Goal: Task Accomplishment & Management: Manage account settings

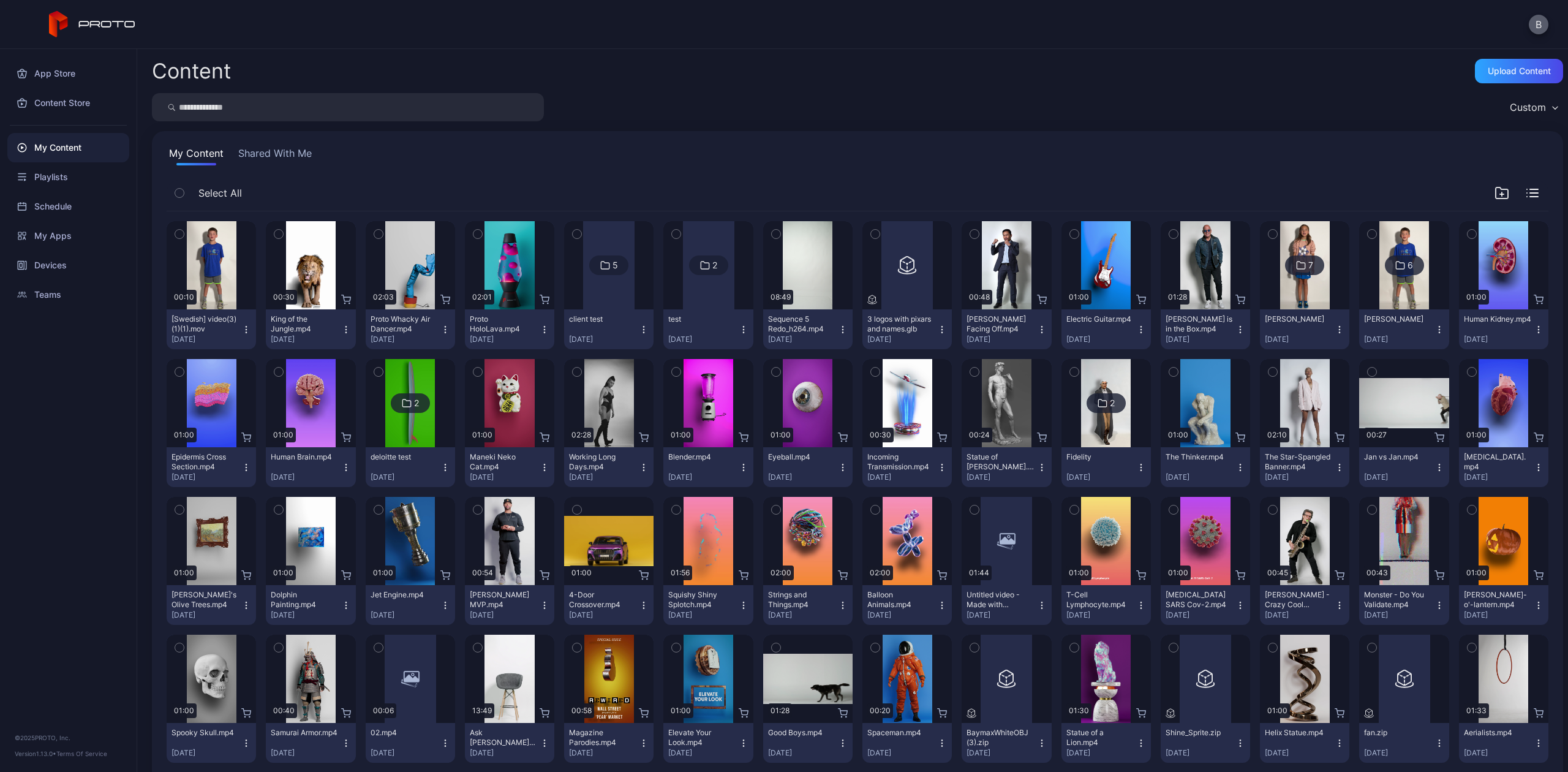
click at [1530, 22] on button "B" at bounding box center [1538, 24] width 20 height 20
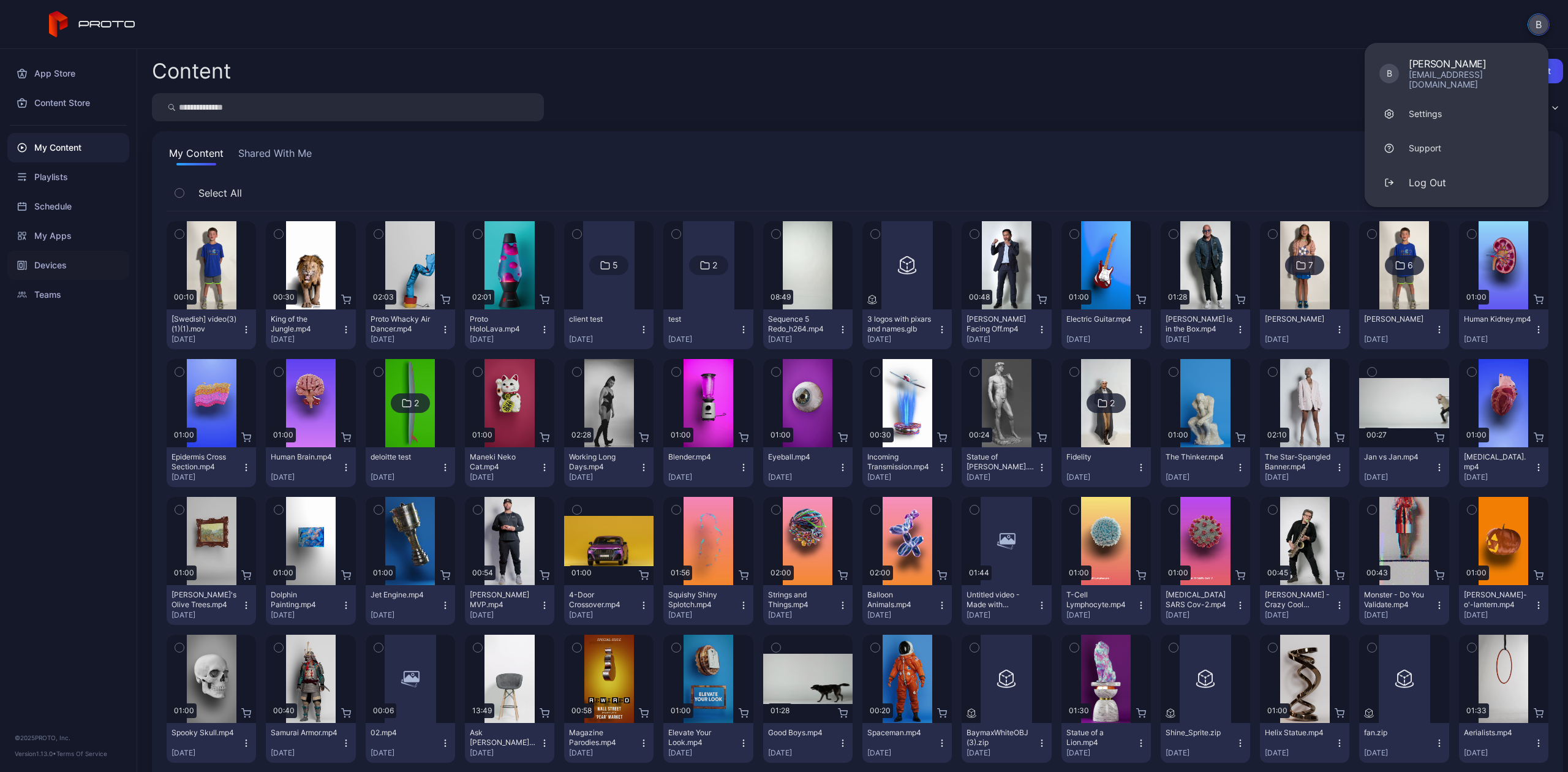
click at [57, 269] on div "Devices" at bounding box center [69, 265] width 122 height 30
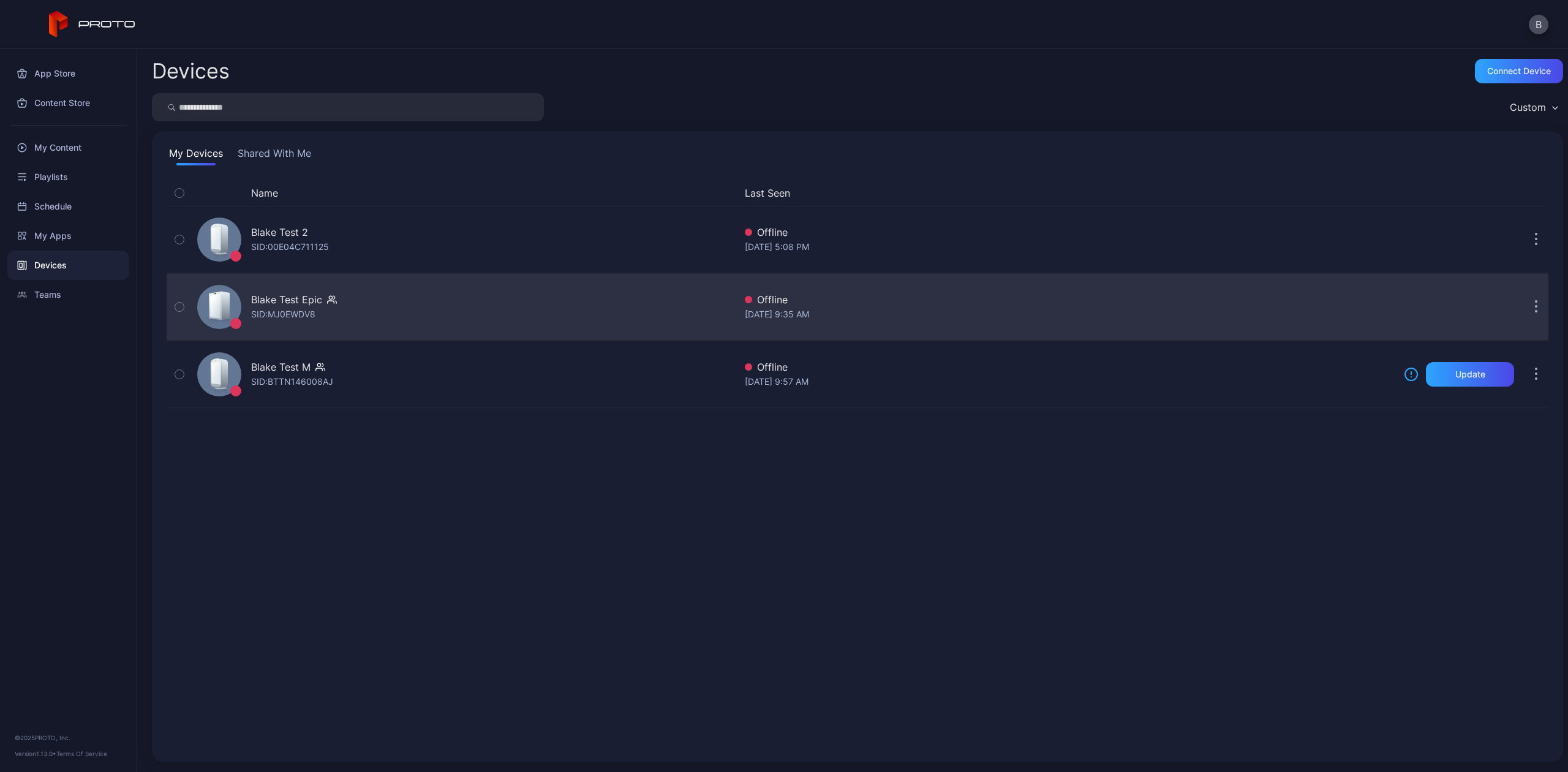
click at [1534, 305] on icon "button" at bounding box center [1536, 307] width 3 height 14
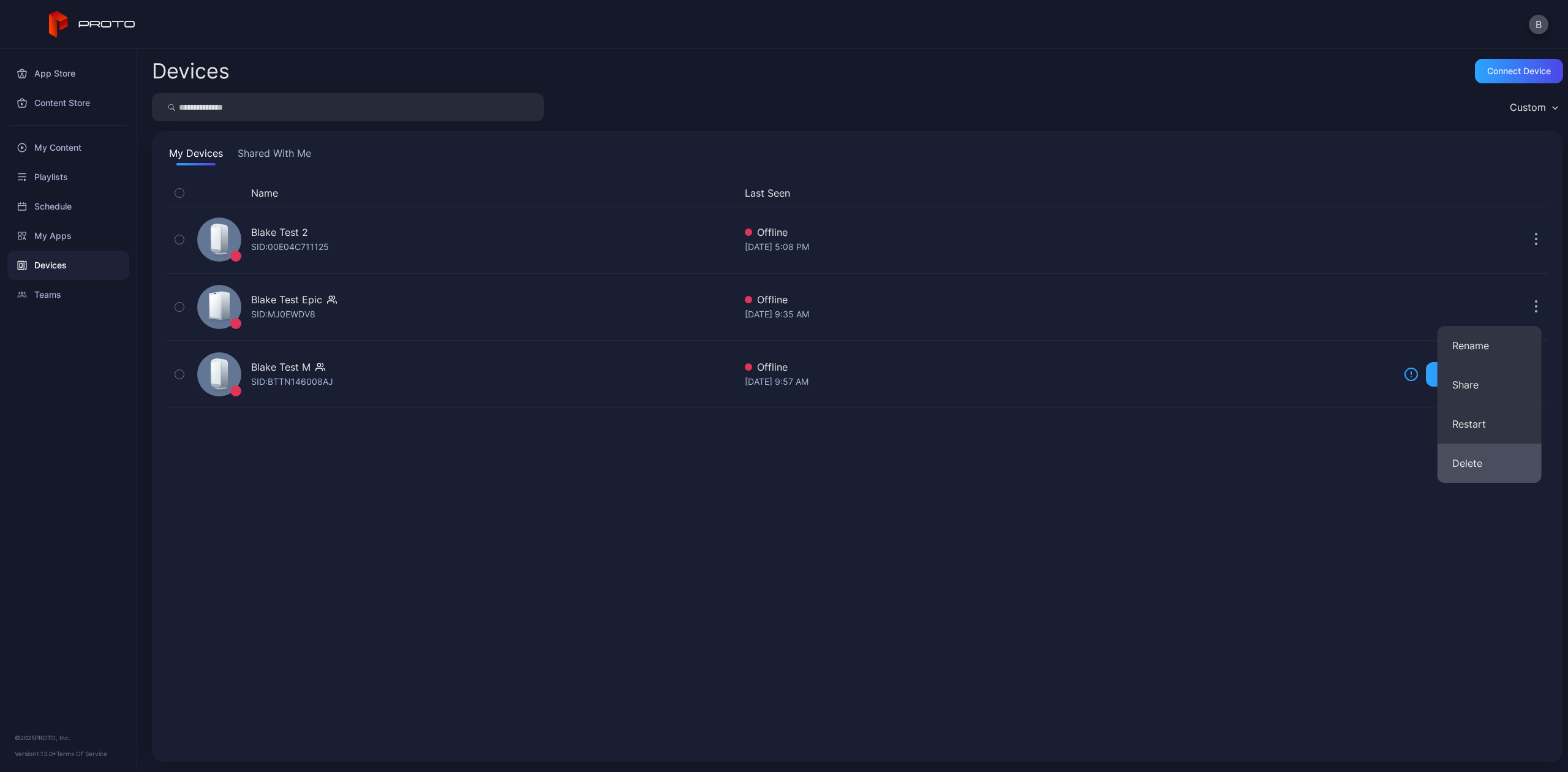
click at [1502, 453] on button "Delete" at bounding box center [1489, 462] width 104 height 39
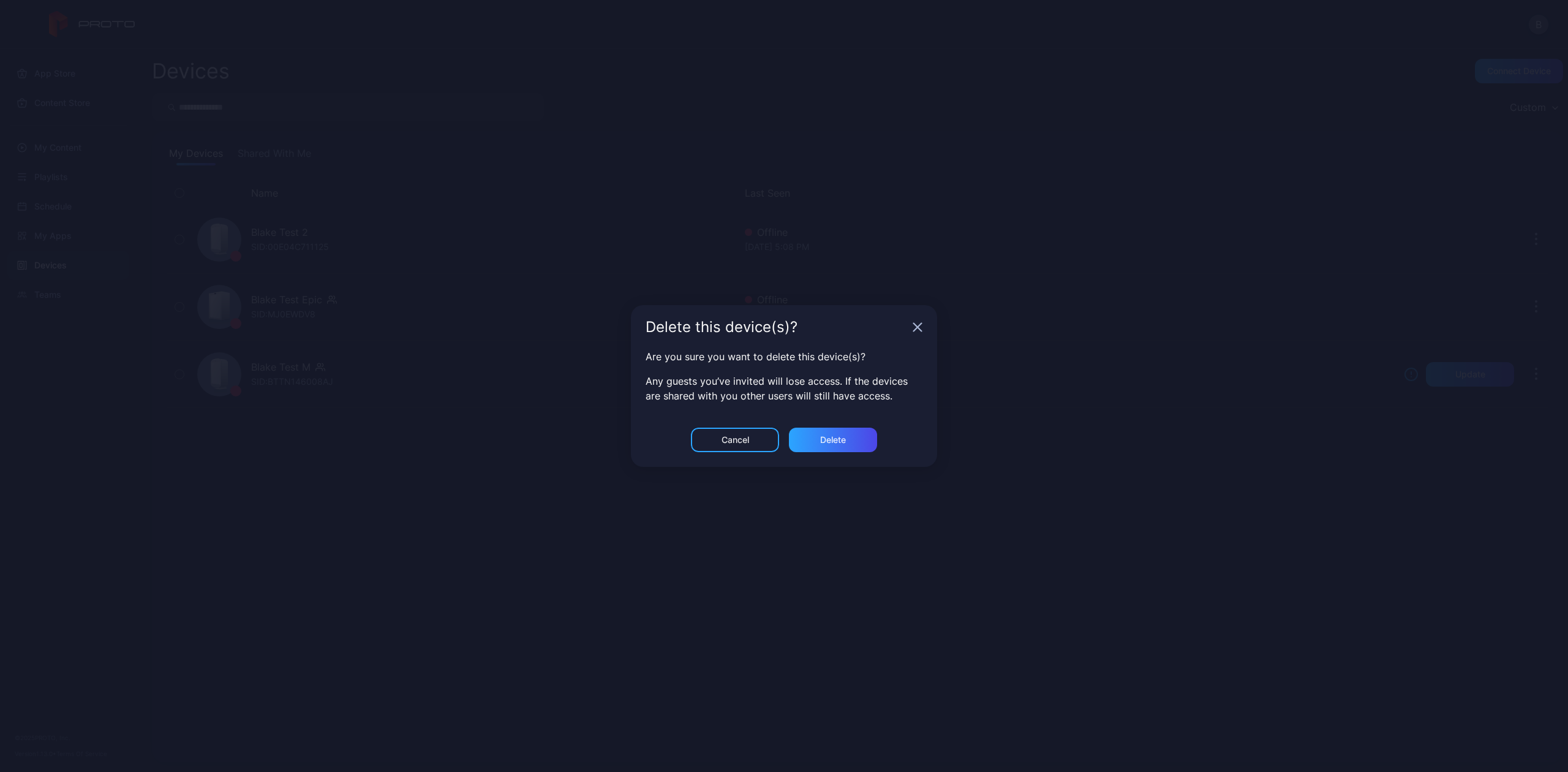
click at [919, 324] on icon "button" at bounding box center [917, 327] width 8 height 8
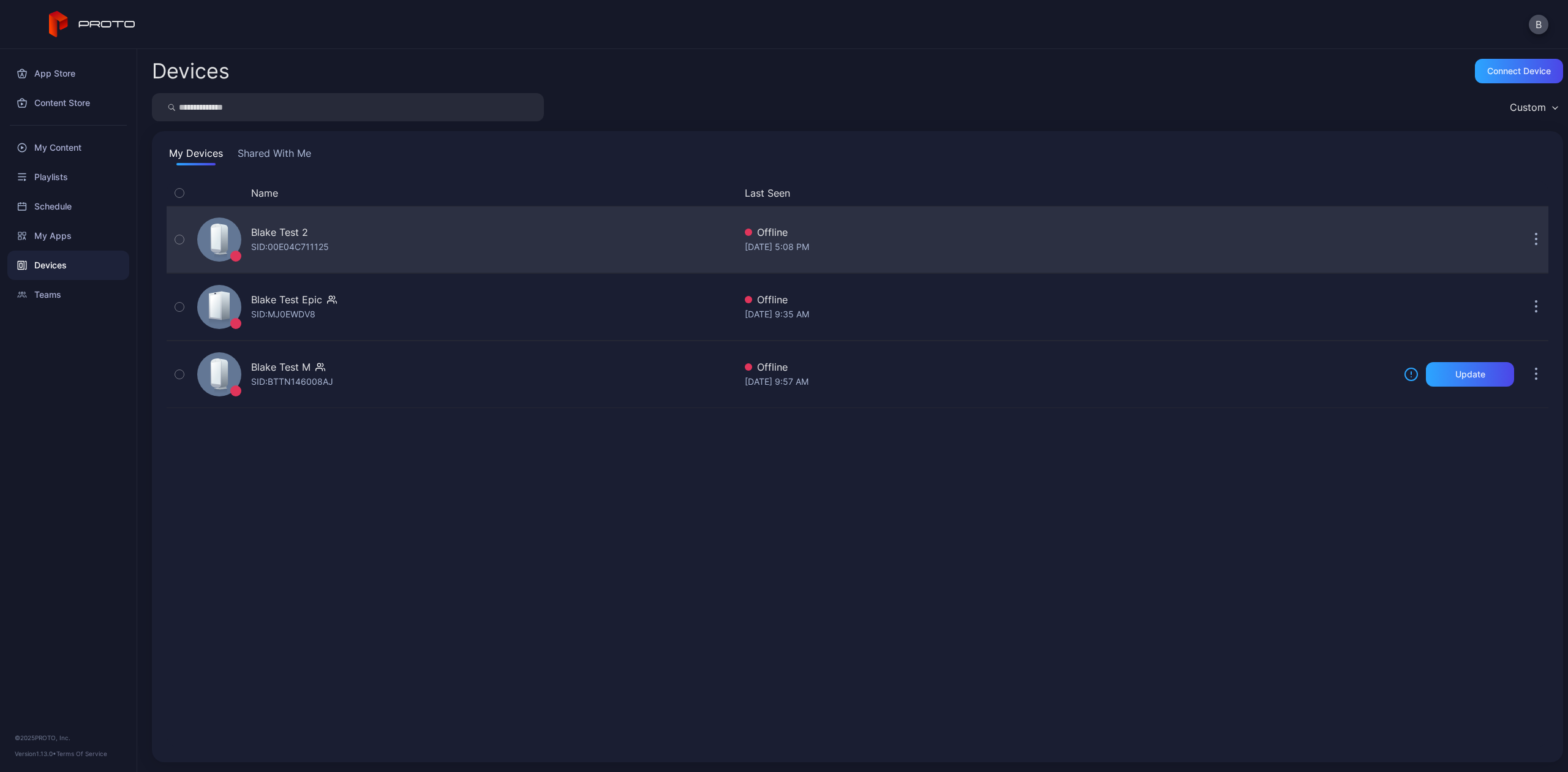
click at [1524, 238] on button "button" at bounding box center [1536, 240] width 24 height 24
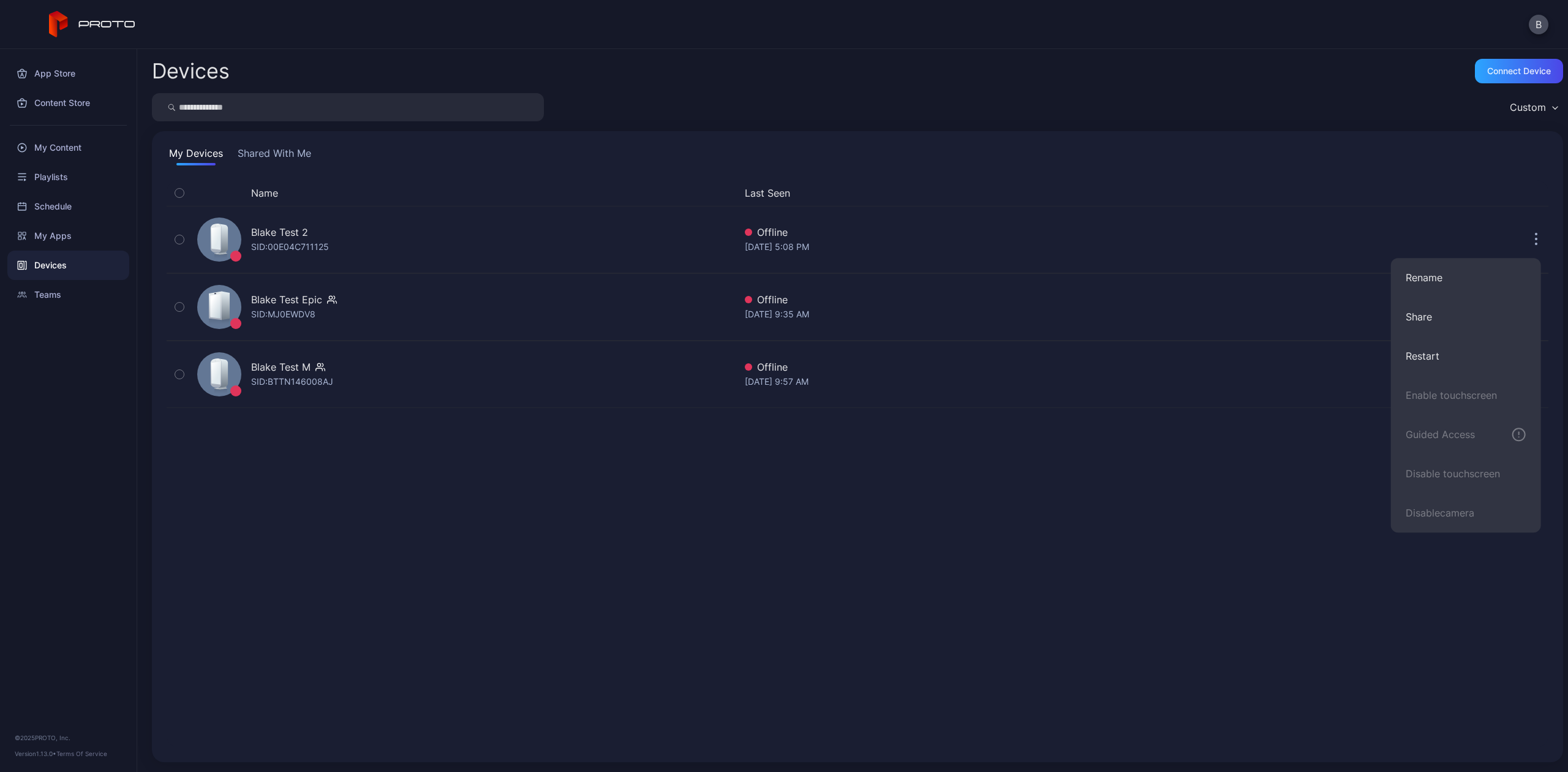
click at [1203, 640] on div "Name Last Seen [PERSON_NAME] Test 2 SID: 00E04C711125 Offline [DATE] 5:08 PM Bl…" at bounding box center [857, 464] width 1382 height 568
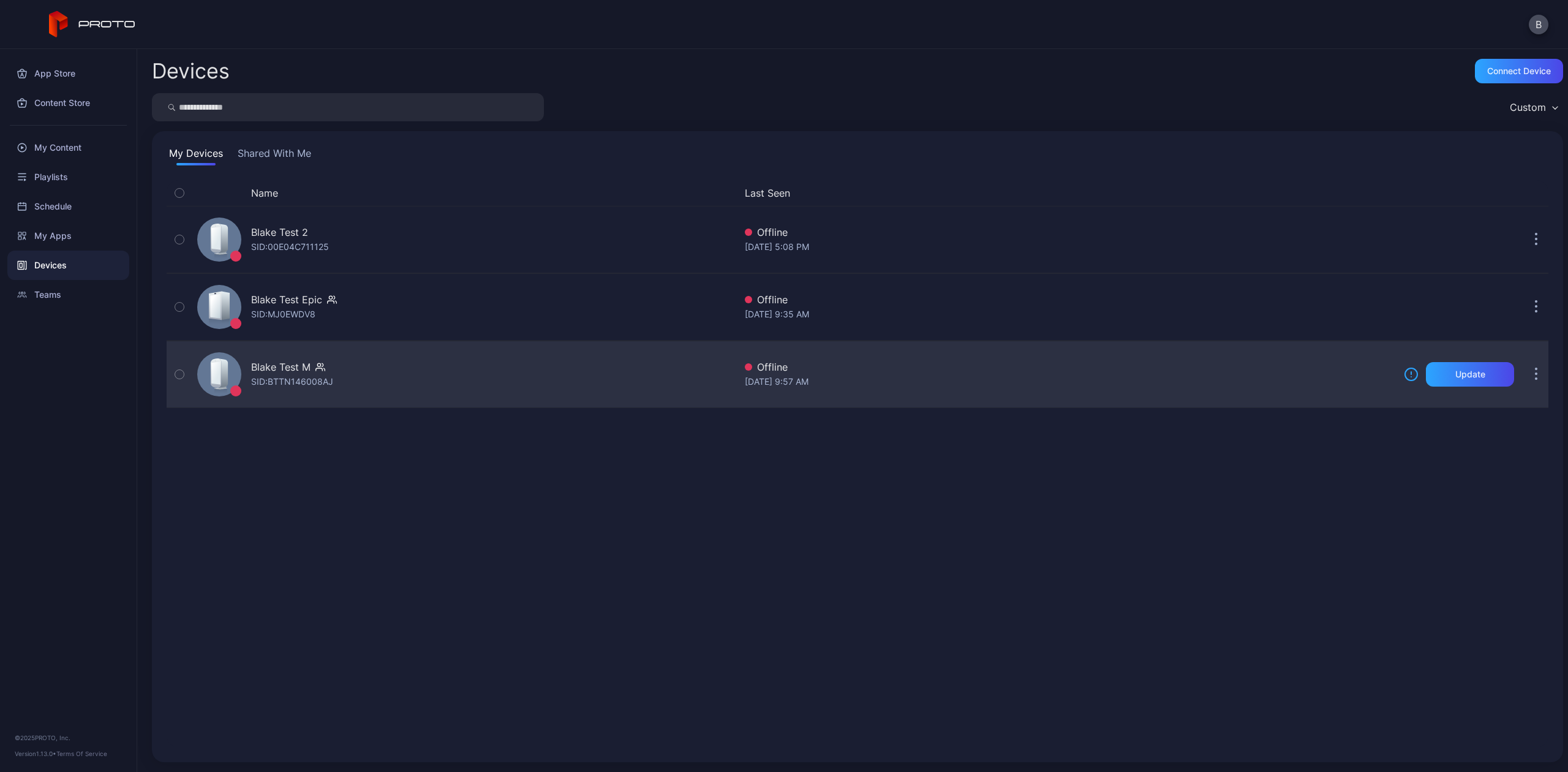
click at [1524, 378] on button "button" at bounding box center [1536, 375] width 24 height 24
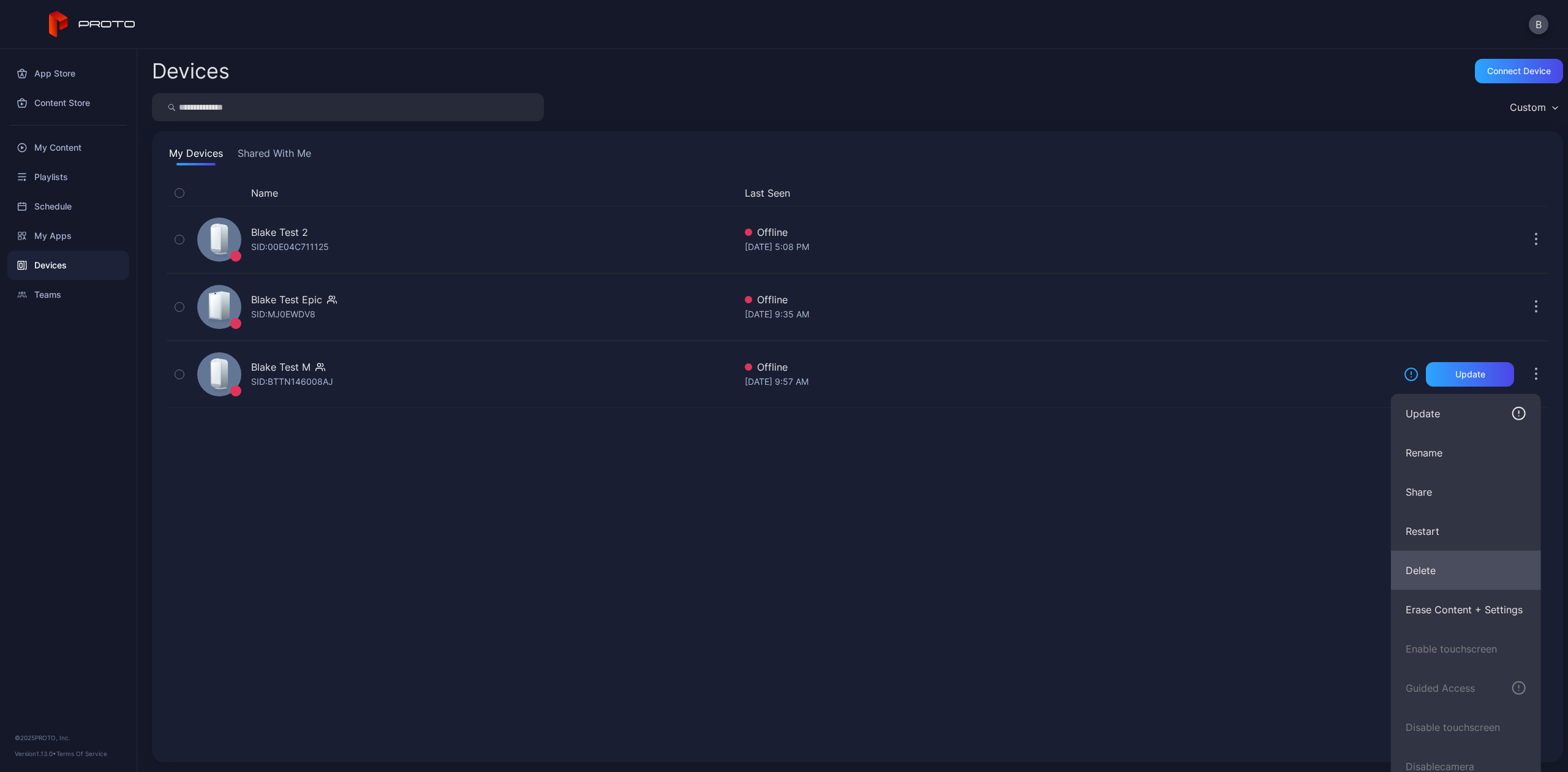
click at [1403, 581] on button "Delete" at bounding box center [1466, 570] width 150 height 39
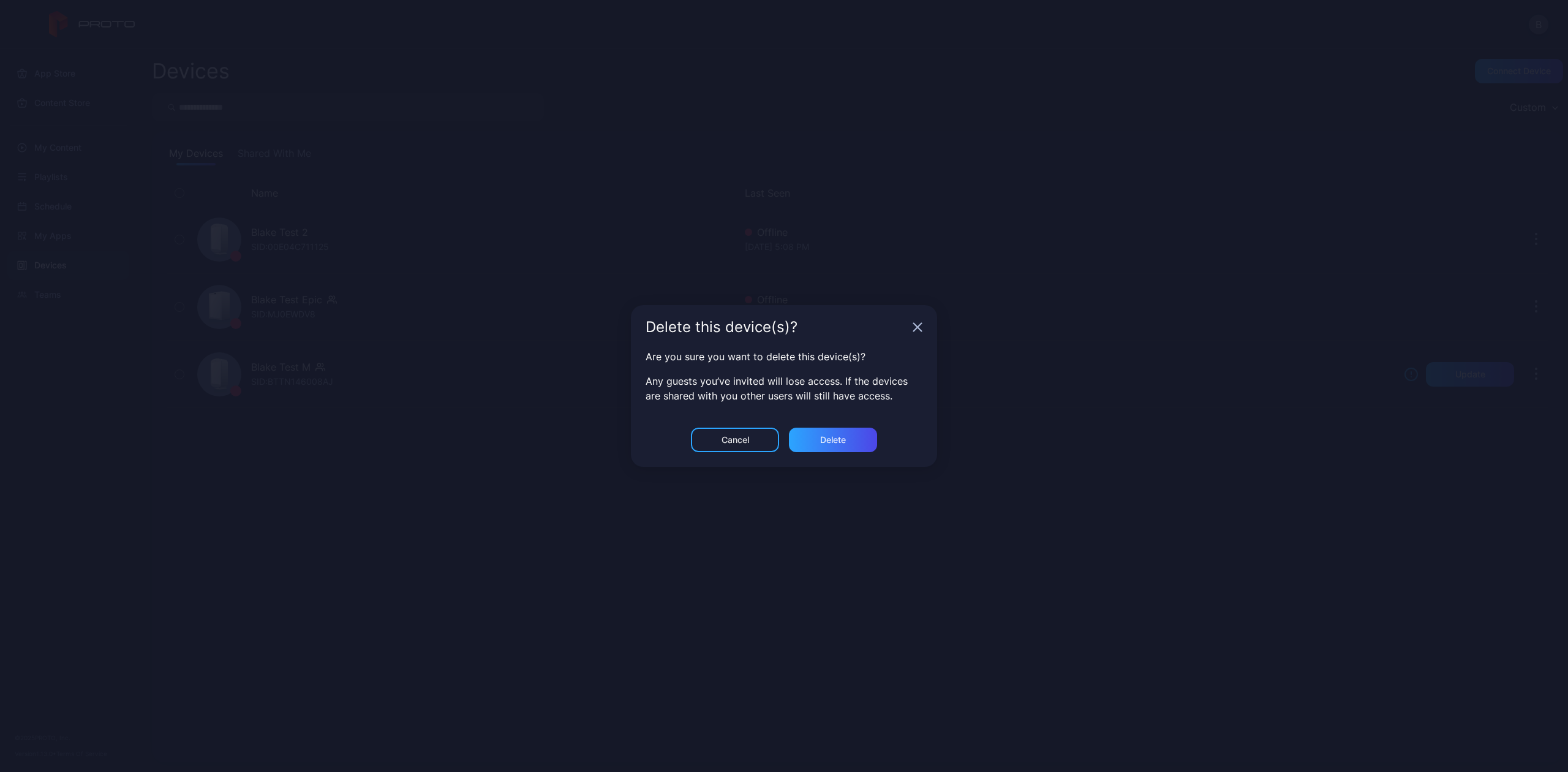
click at [919, 329] on icon "button" at bounding box center [917, 327] width 8 height 8
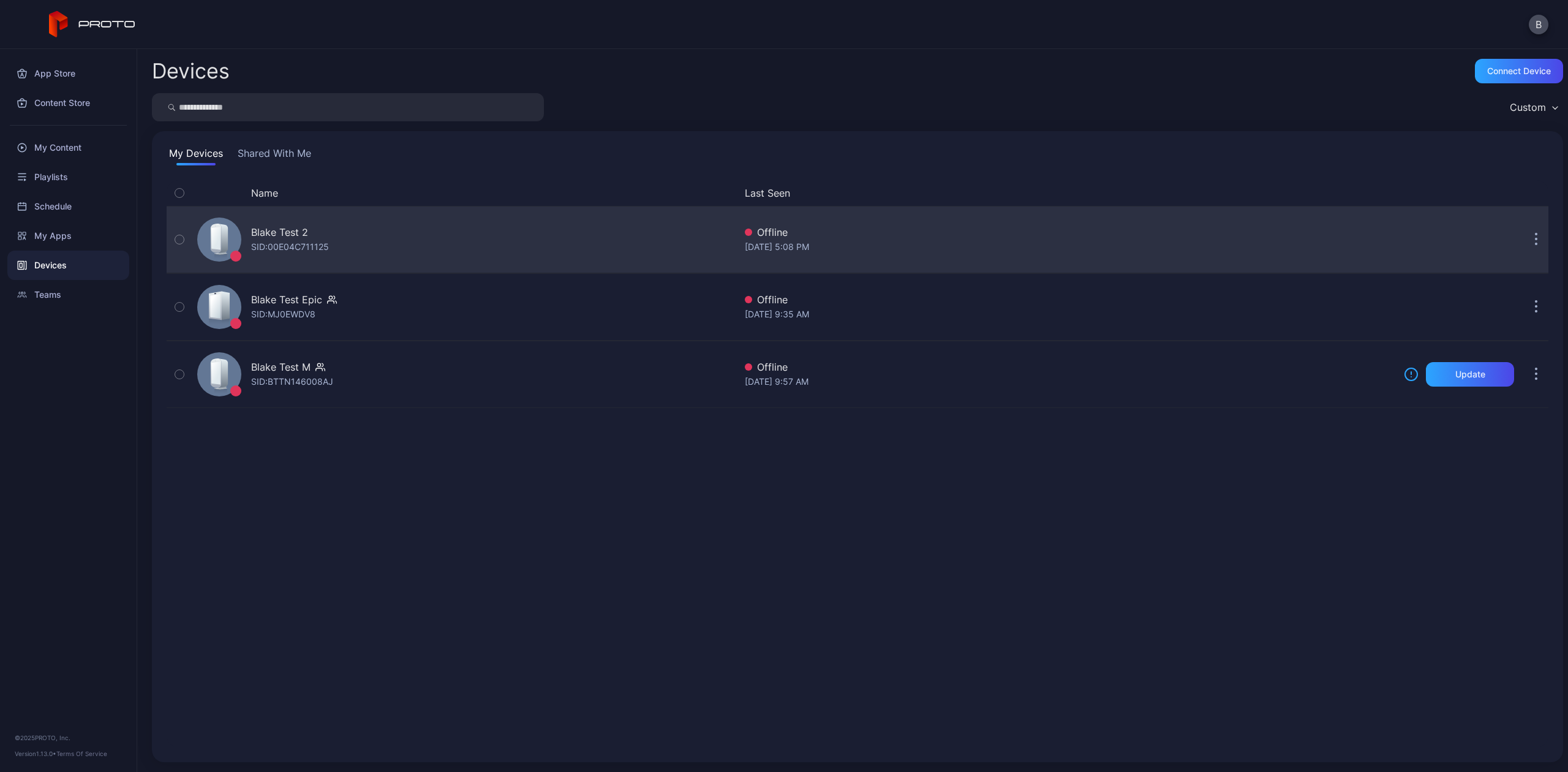
click at [1524, 235] on button "button" at bounding box center [1536, 240] width 24 height 24
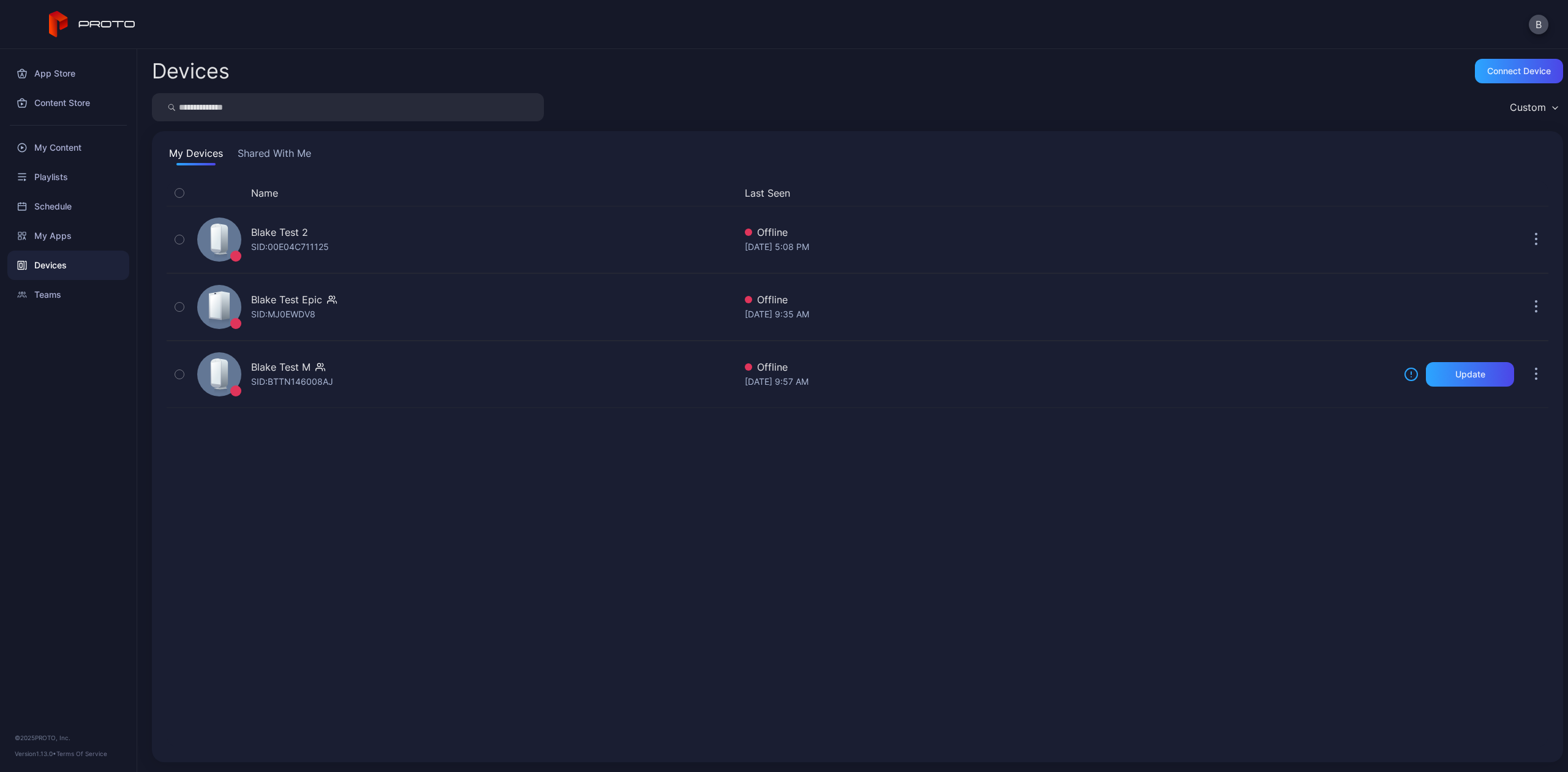
click at [1116, 542] on div "Name Last Seen [PERSON_NAME] Test 2 SID: 00E04C711125 Offline [DATE] 5:08 PM Bl…" at bounding box center [857, 464] width 1382 height 568
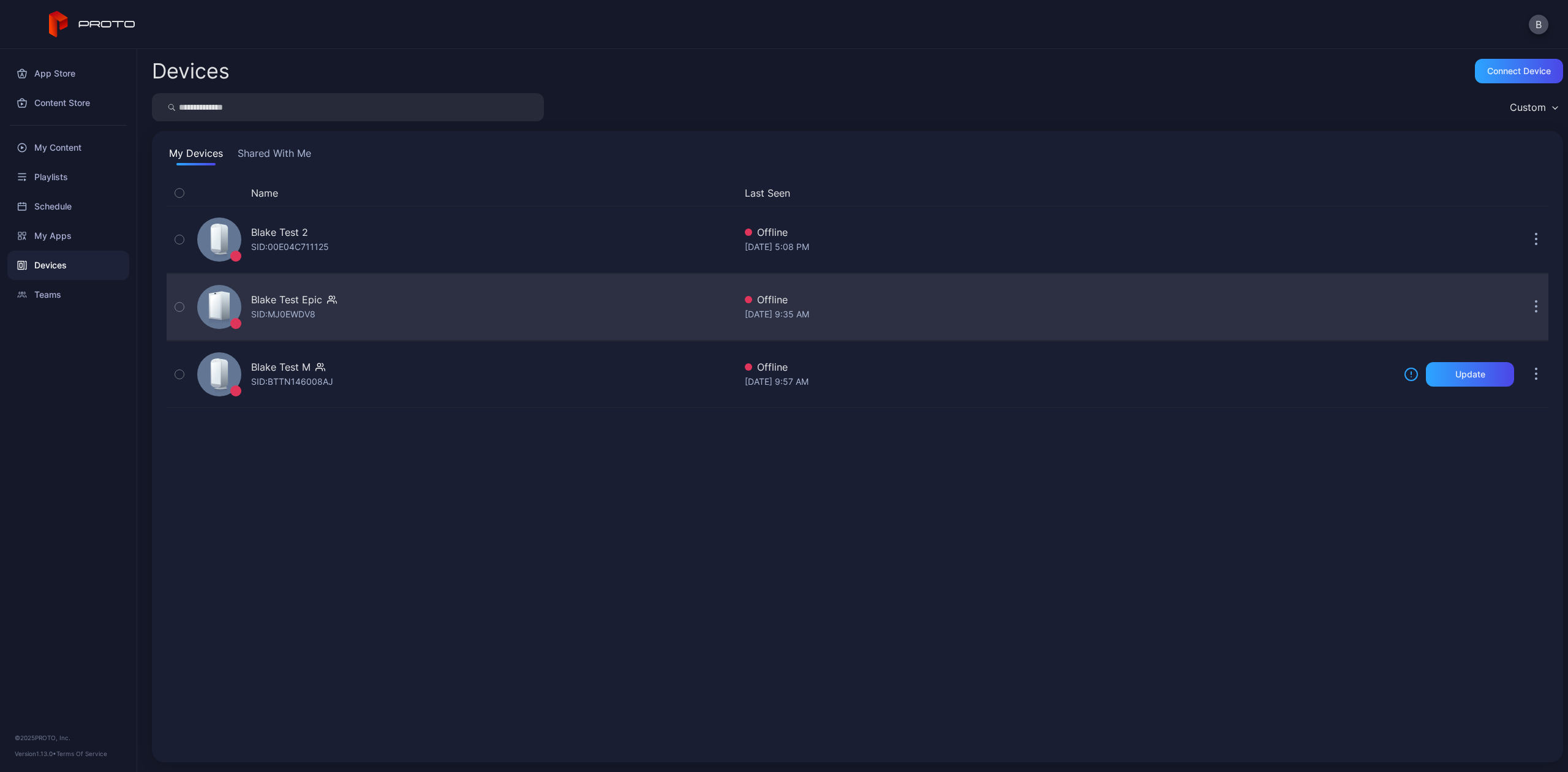
click at [1524, 299] on button "button" at bounding box center [1536, 307] width 24 height 24
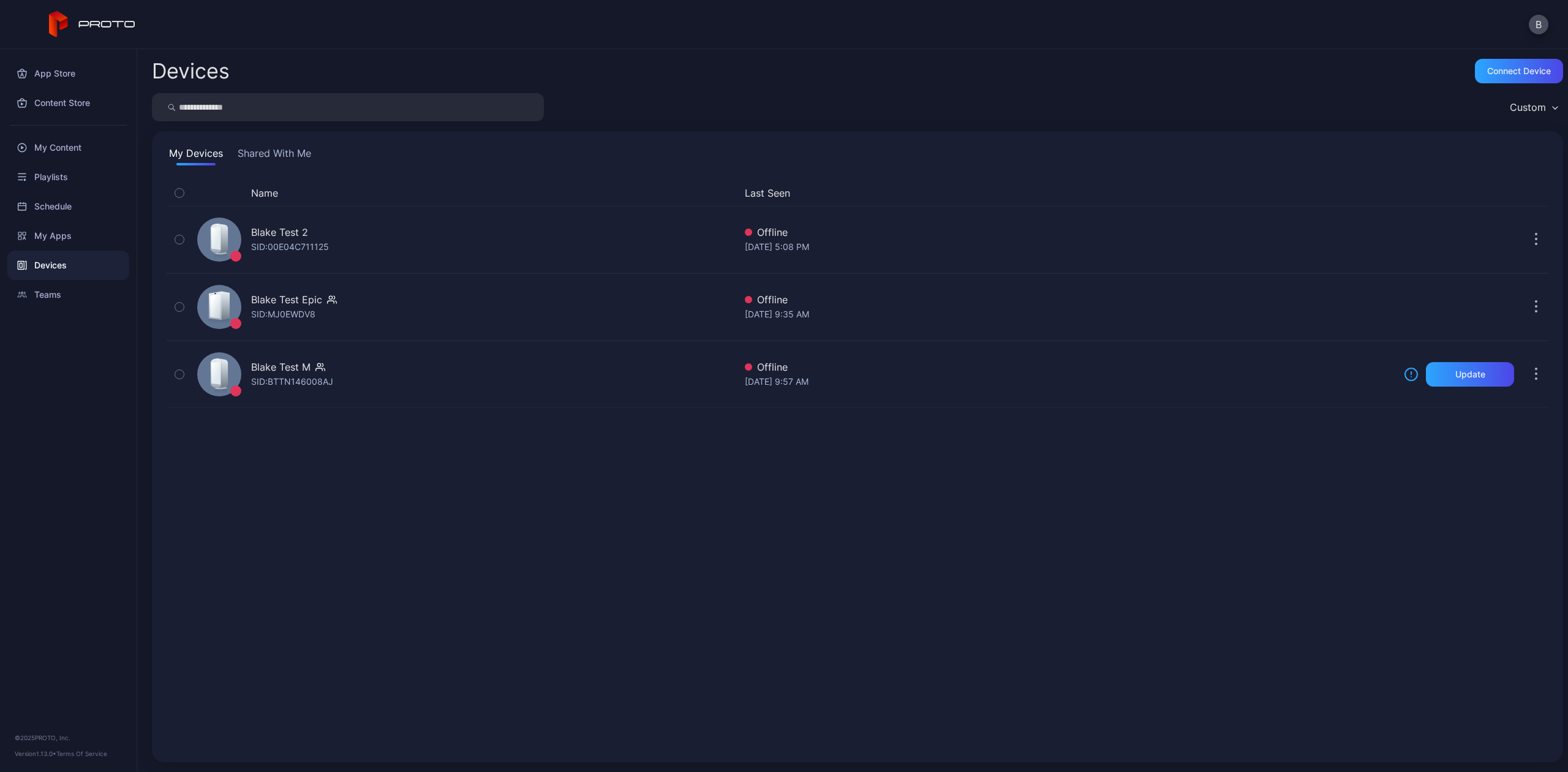
click at [1123, 524] on div "Name Last Seen [PERSON_NAME] Test 2 SID: 00E04C711125 Offline [DATE] 5:08 PM Bl…" at bounding box center [857, 464] width 1382 height 568
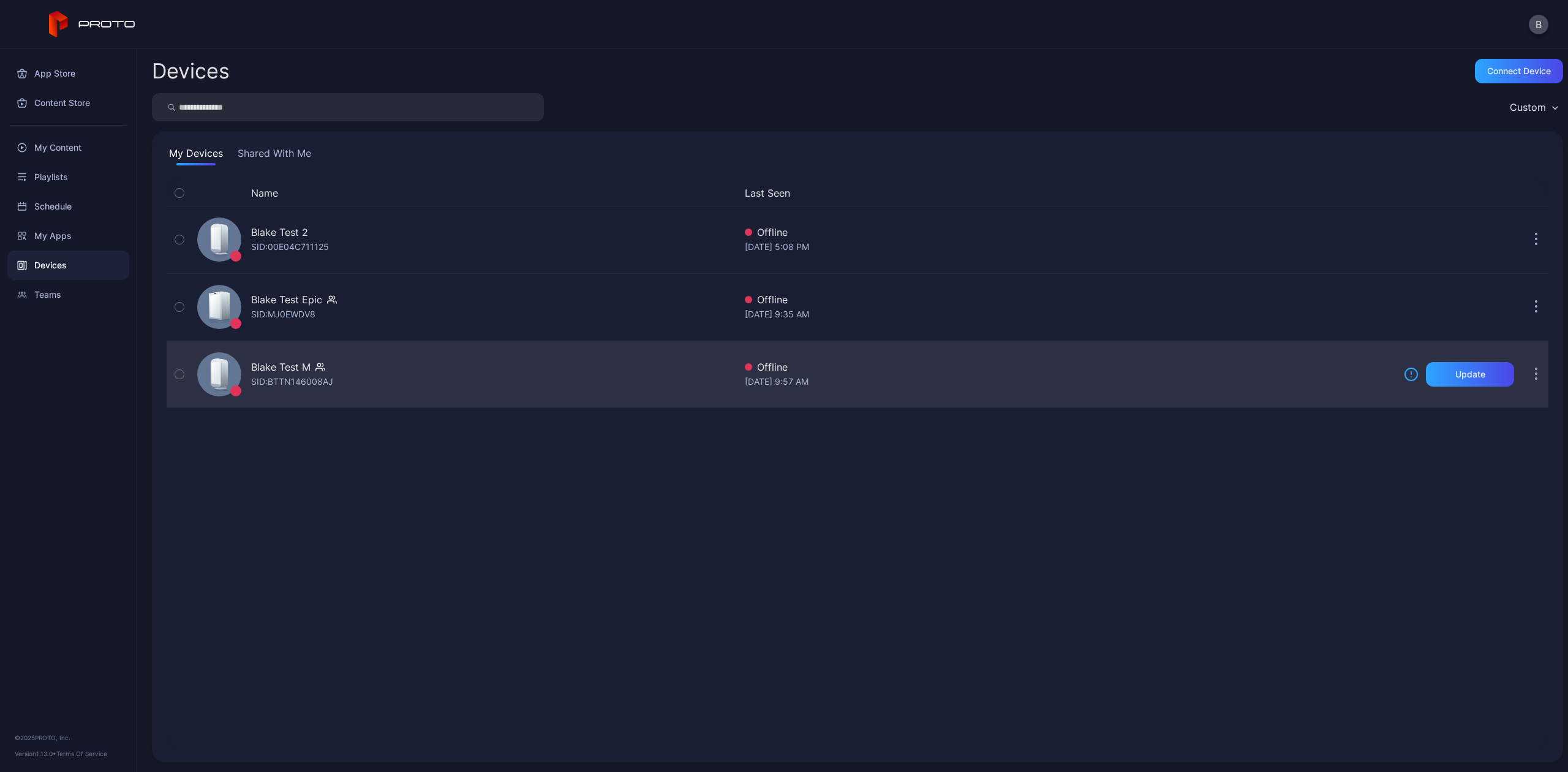
click at [1524, 376] on button "button" at bounding box center [1536, 375] width 24 height 24
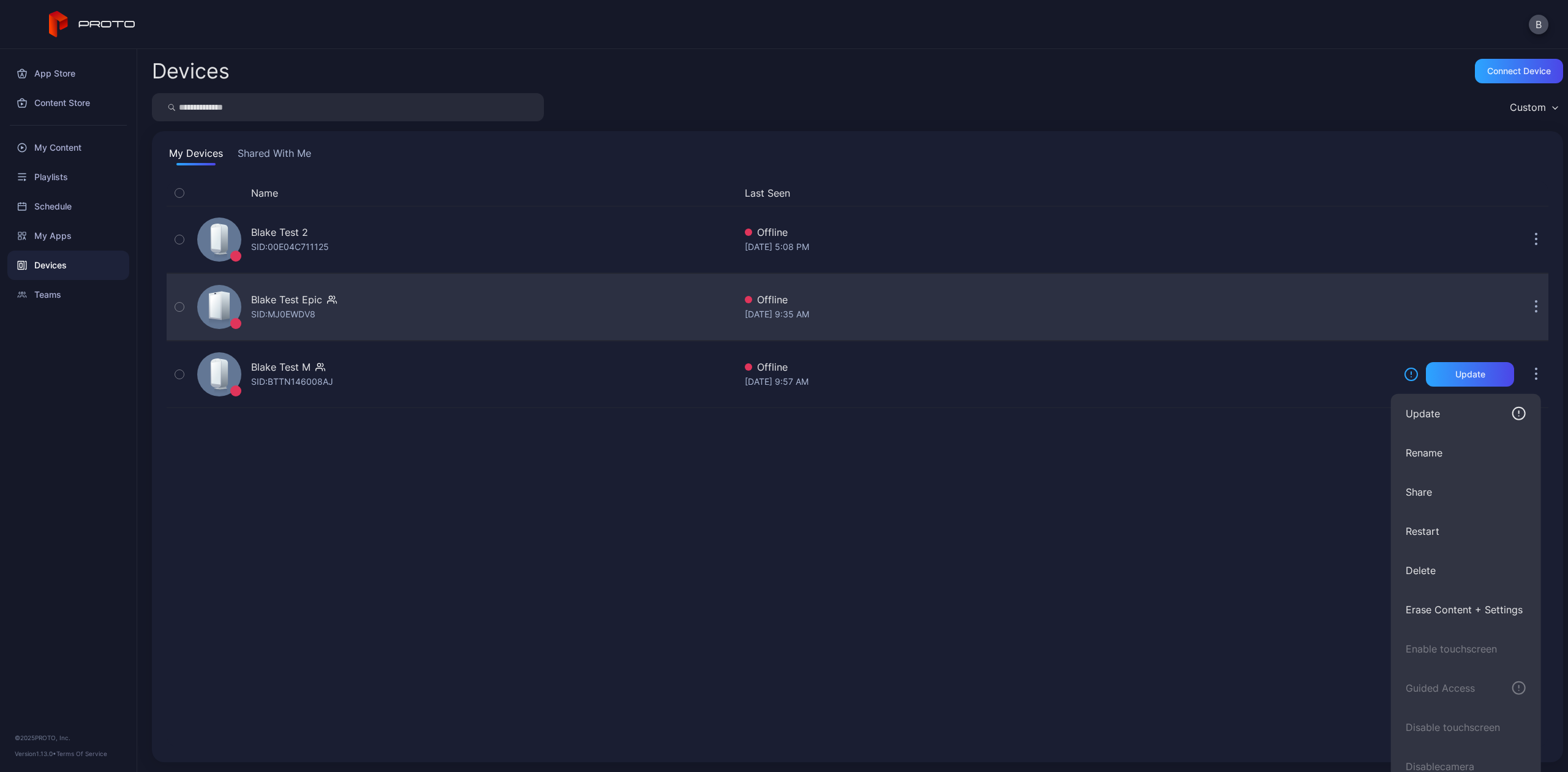
click at [1525, 310] on button "button" at bounding box center [1536, 307] width 24 height 24
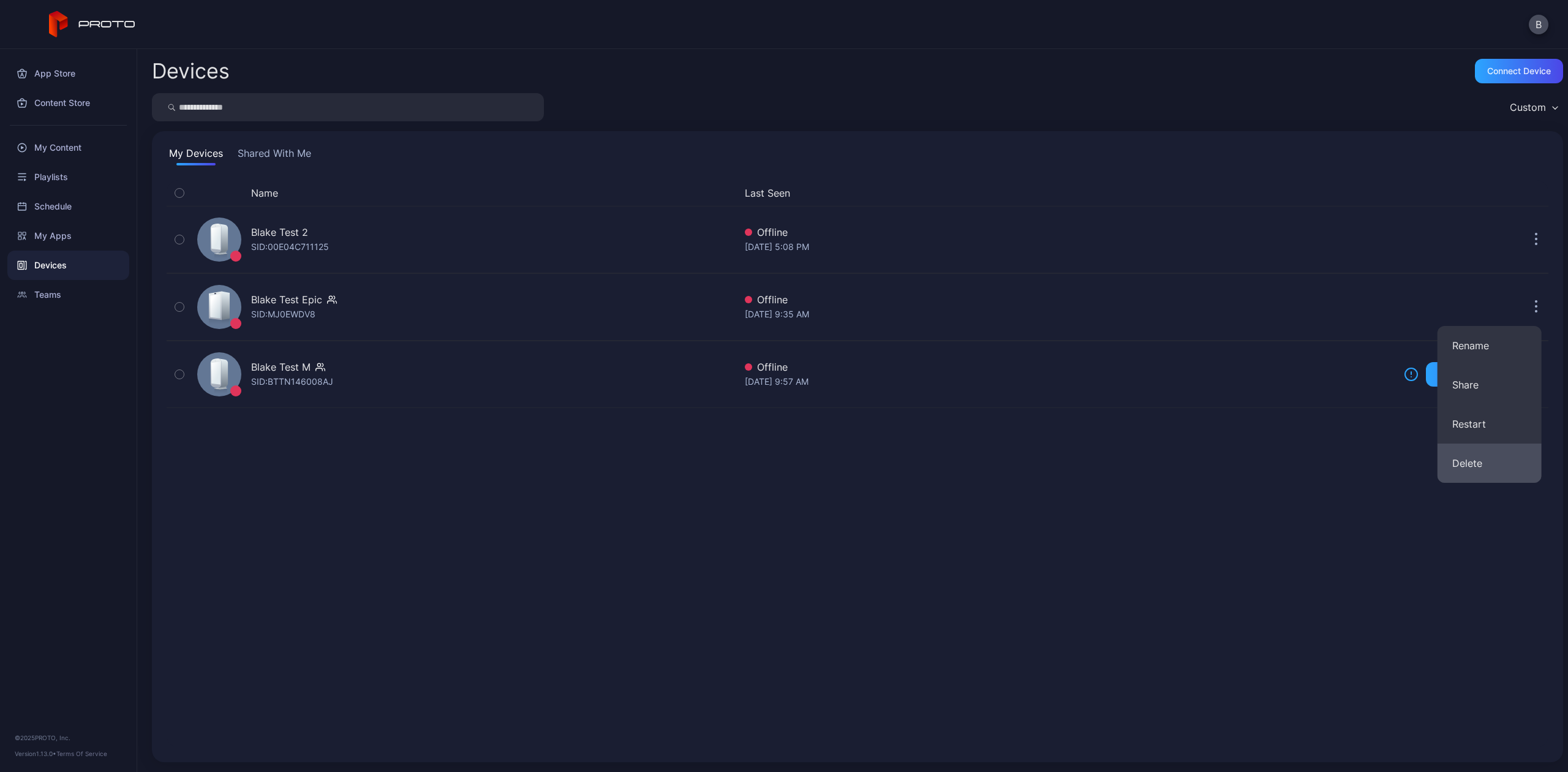
click at [1454, 458] on button "Delete" at bounding box center [1489, 462] width 104 height 39
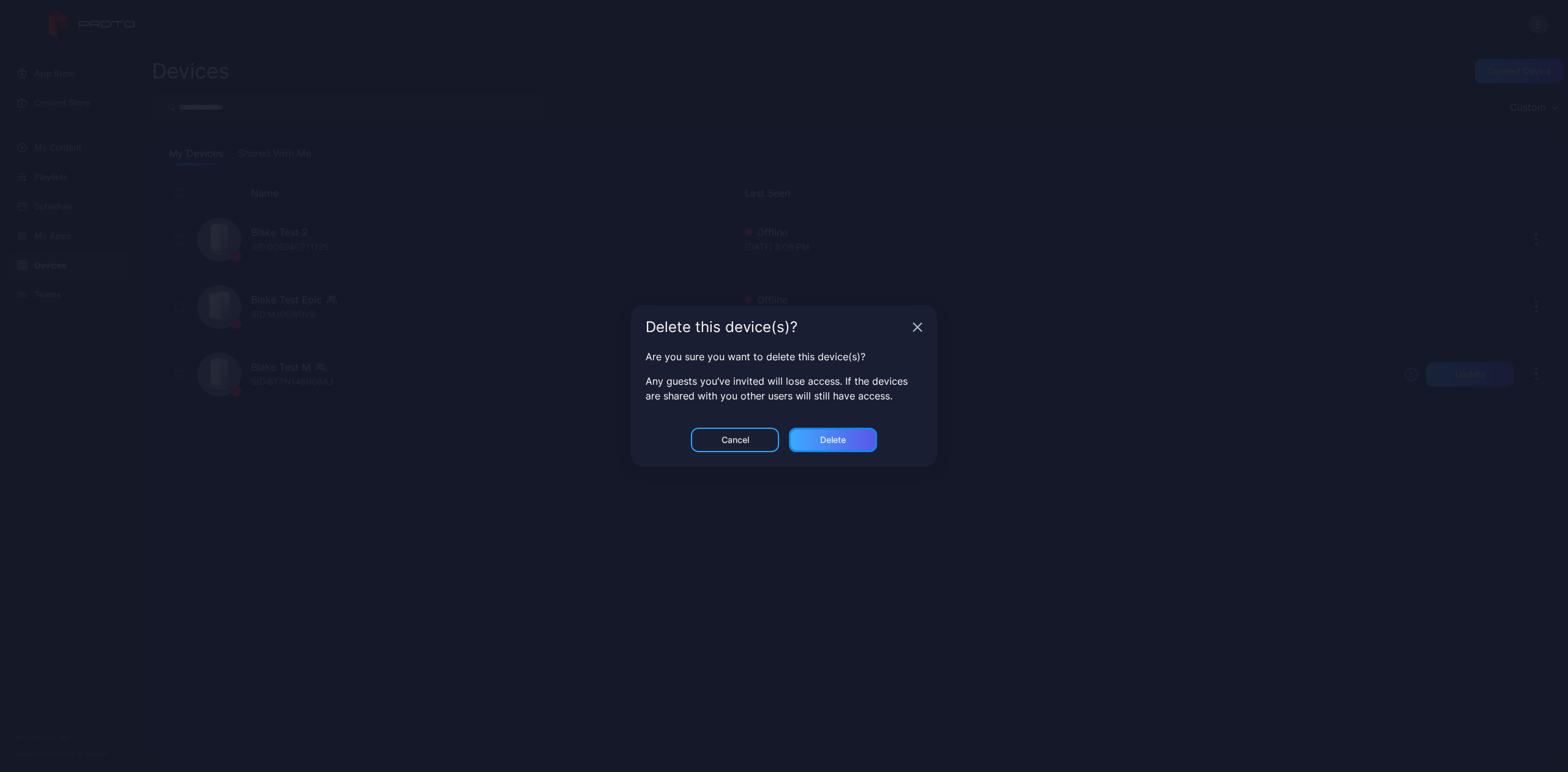
click at [856, 439] on div "Delete" at bounding box center [833, 439] width 88 height 24
